Goal: Information Seeking & Learning: Learn about a topic

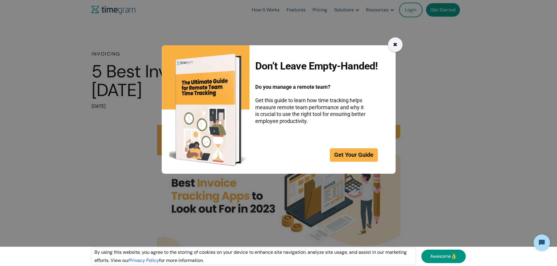
click at [392, 47] on div "✖" at bounding box center [395, 44] width 15 height 15
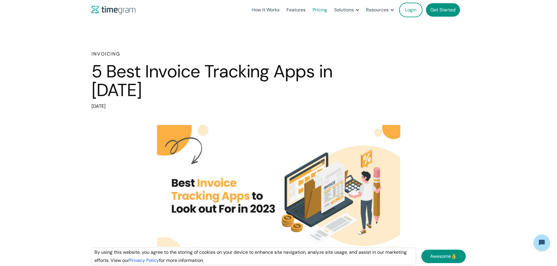
drag, startPoint x: 288, startPoint y: 142, endPoint x: 306, endPoint y: 11, distance: 132.6
click at [309, 11] on link "Pricing" at bounding box center [320, 10] width 22 height 20
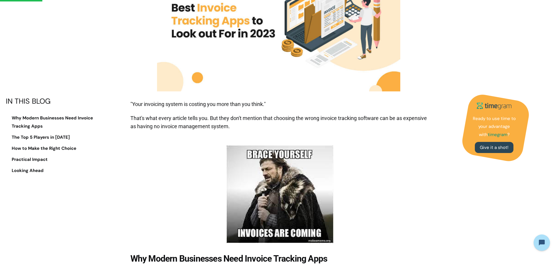
scroll to position [117, 0]
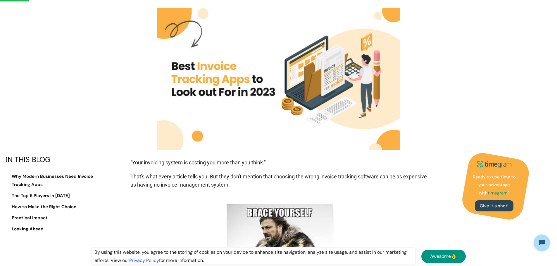
click at [255, 117] on img at bounding box center [278, 79] width 243 height 142
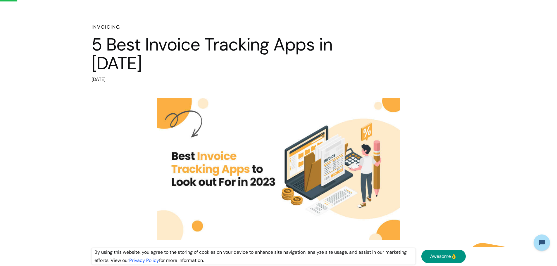
scroll to position [0, 0]
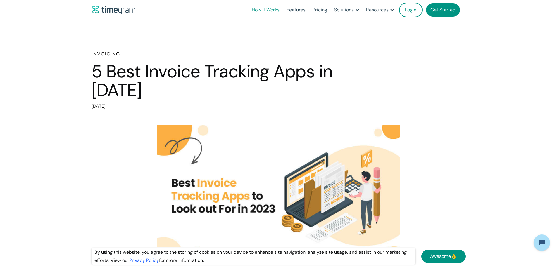
click at [248, 8] on link "How It Works" at bounding box center [265, 10] width 35 height 20
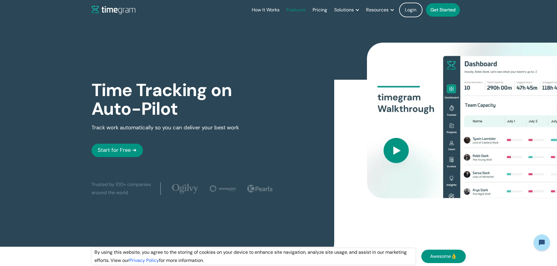
click at [283, 9] on link "Features" at bounding box center [296, 10] width 26 height 20
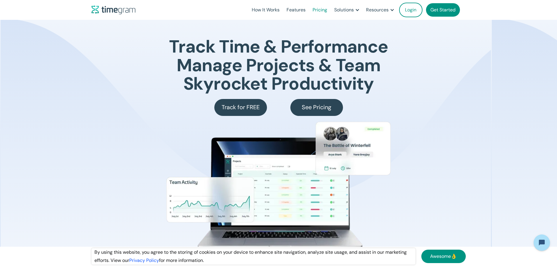
click at [309, 10] on link "Pricing" at bounding box center [320, 10] width 22 height 20
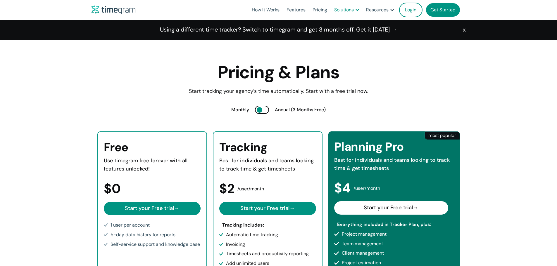
click at [335, 11] on div "Solutions" at bounding box center [344, 10] width 20 height 8
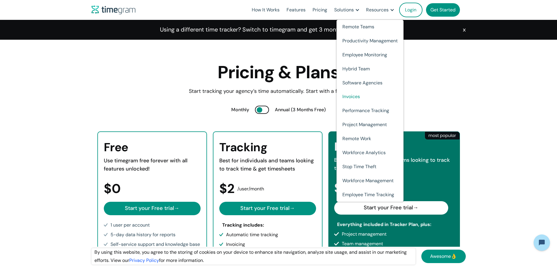
click at [345, 98] on link "Invoices" at bounding box center [370, 97] width 67 height 14
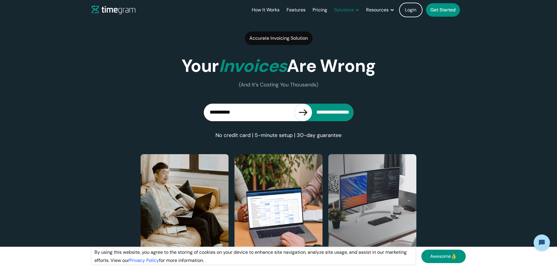
click at [334, 8] on div "Solutions" at bounding box center [344, 10] width 20 height 8
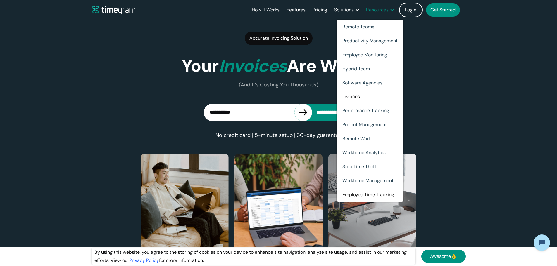
click at [366, 9] on div "Resources" at bounding box center [377, 10] width 23 height 8
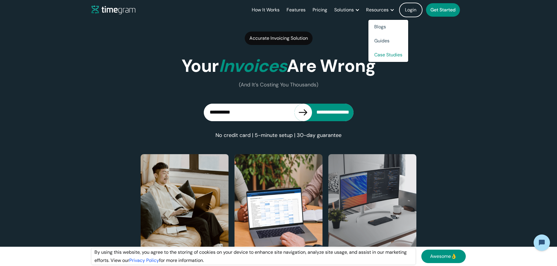
click at [379, 55] on link "Case Studies" at bounding box center [389, 55] width 40 height 14
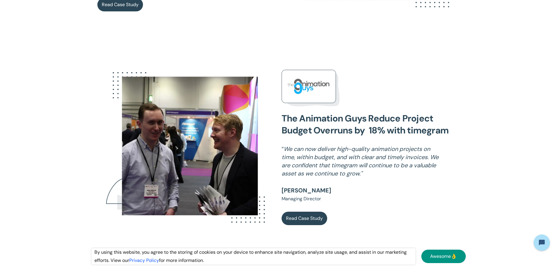
scroll to position [468, 0]
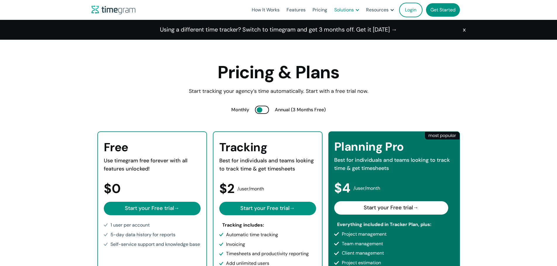
drag, startPoint x: 0, startPoint y: 0, endPoint x: 340, endPoint y: 10, distance: 339.7
click at [340, 10] on div "Solutions" at bounding box center [344, 10] width 20 height 8
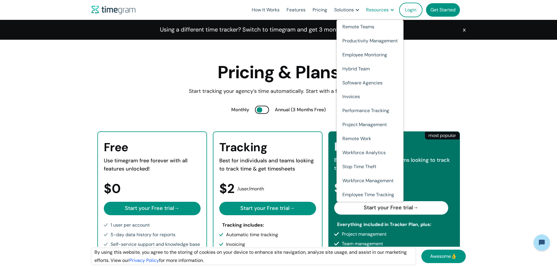
click at [374, 9] on div "Resources" at bounding box center [377, 10] width 23 height 8
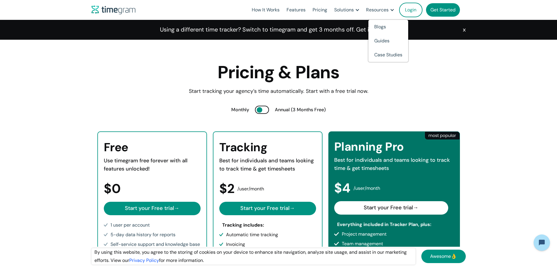
click at [463, 66] on div "Pricing & Plans Start tracking your agency’s time automatically. Start with a f…" at bounding box center [278, 232] width 557 height 385
click at [248, 10] on link "How It Works" at bounding box center [265, 10] width 35 height 20
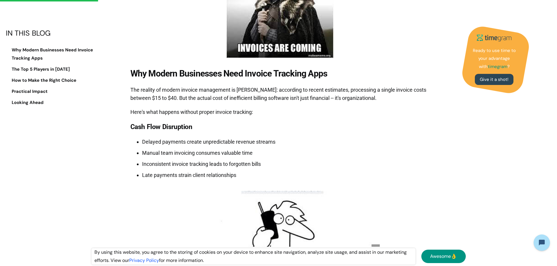
scroll to position [439, 0]
